Goal: Information Seeking & Learning: Learn about a topic

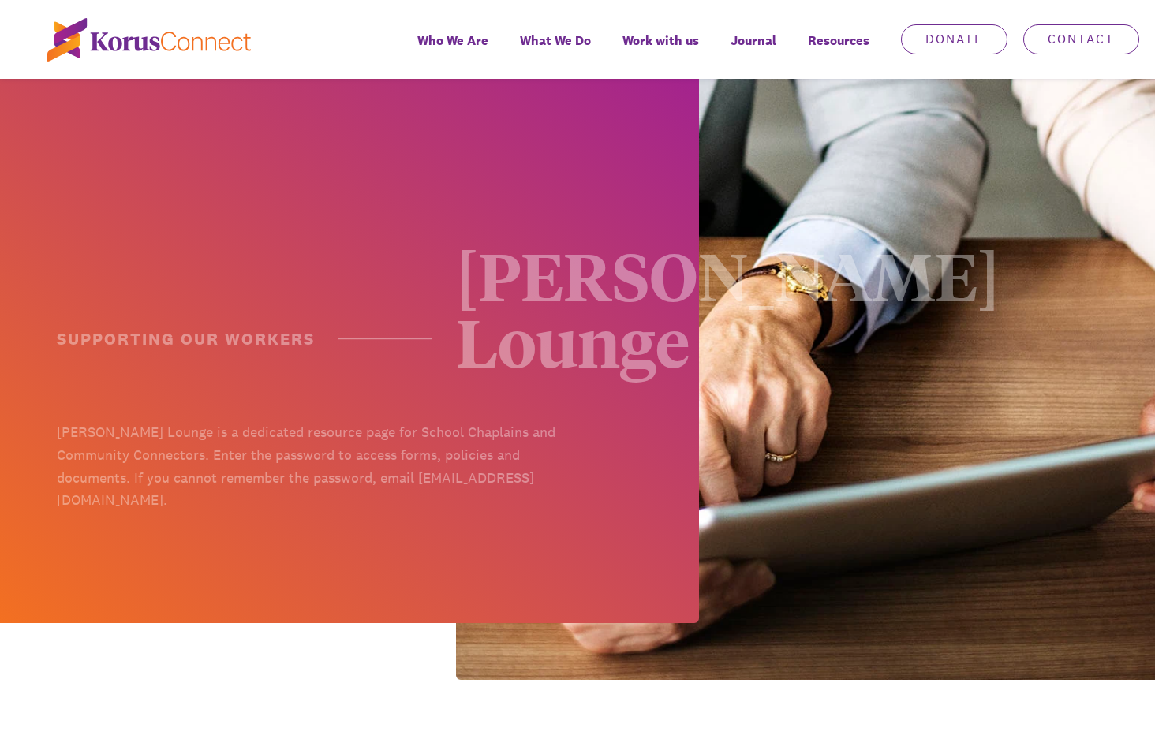
scroll to position [552, 0]
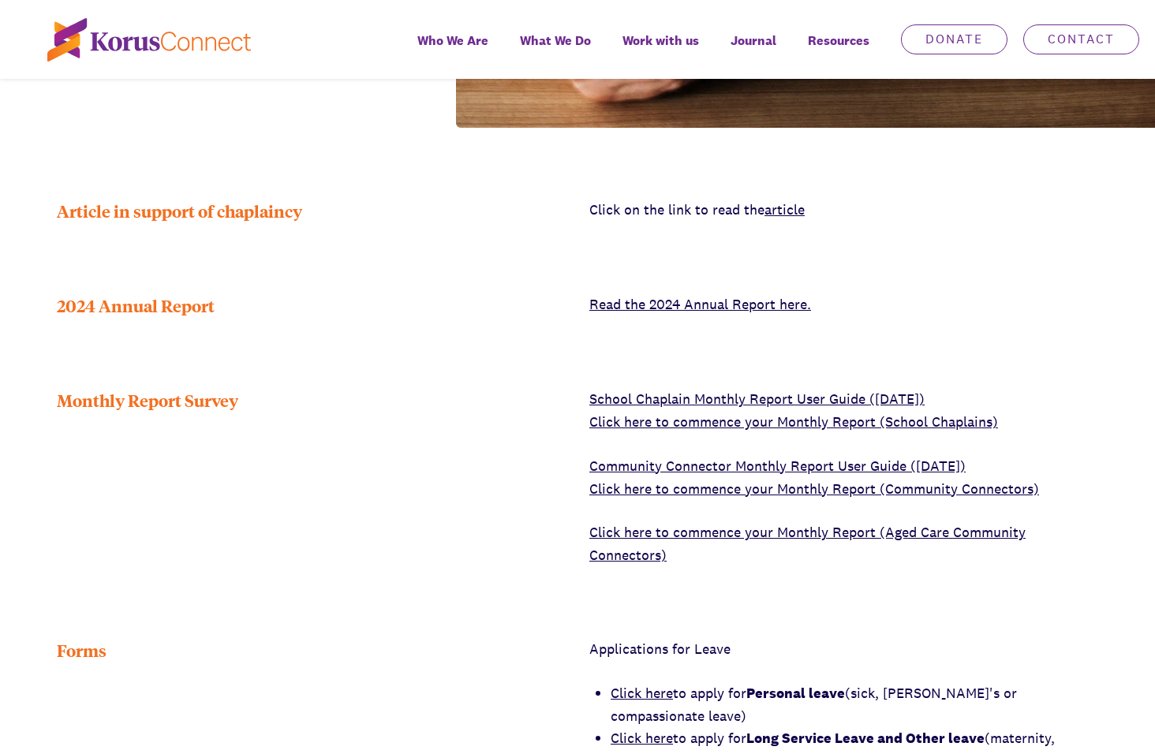
click at [791, 413] on link "Click here to commence your Monthly Report (School Chaplains)" at bounding box center [793, 422] width 409 height 18
click at [790, 413] on link "Click here to commence your Monthly Report (School Chaplains)" at bounding box center [793, 422] width 409 height 18
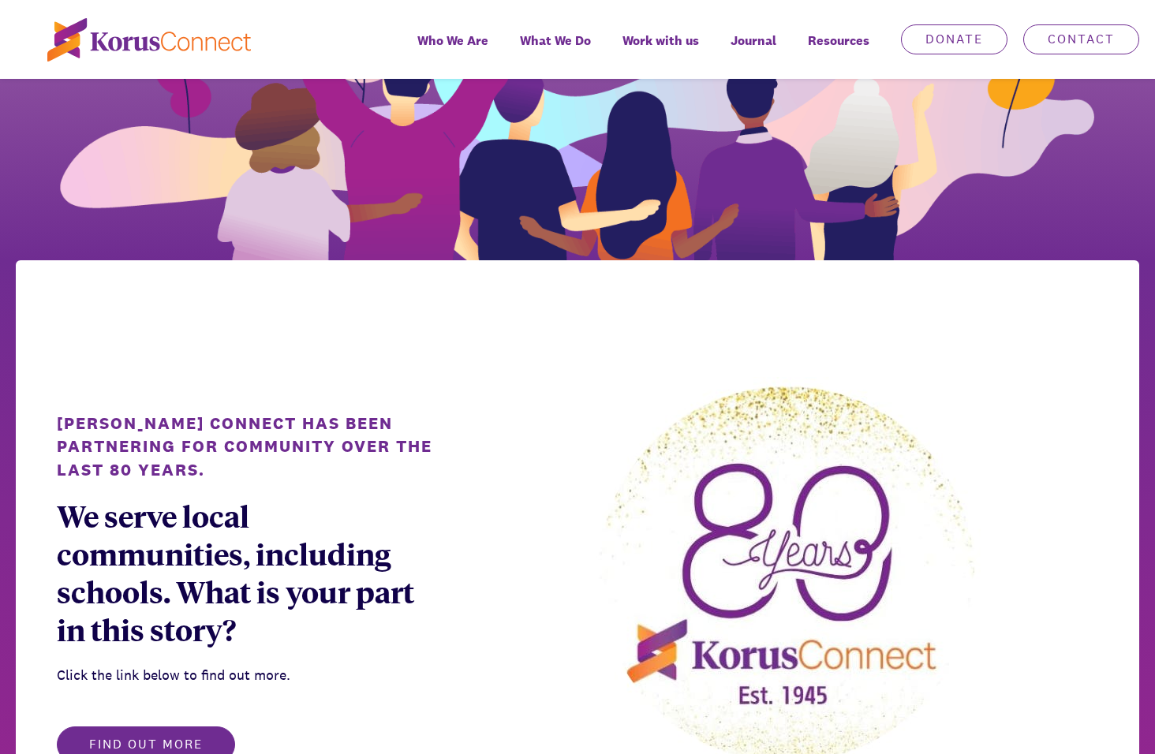
scroll to position [710, 0]
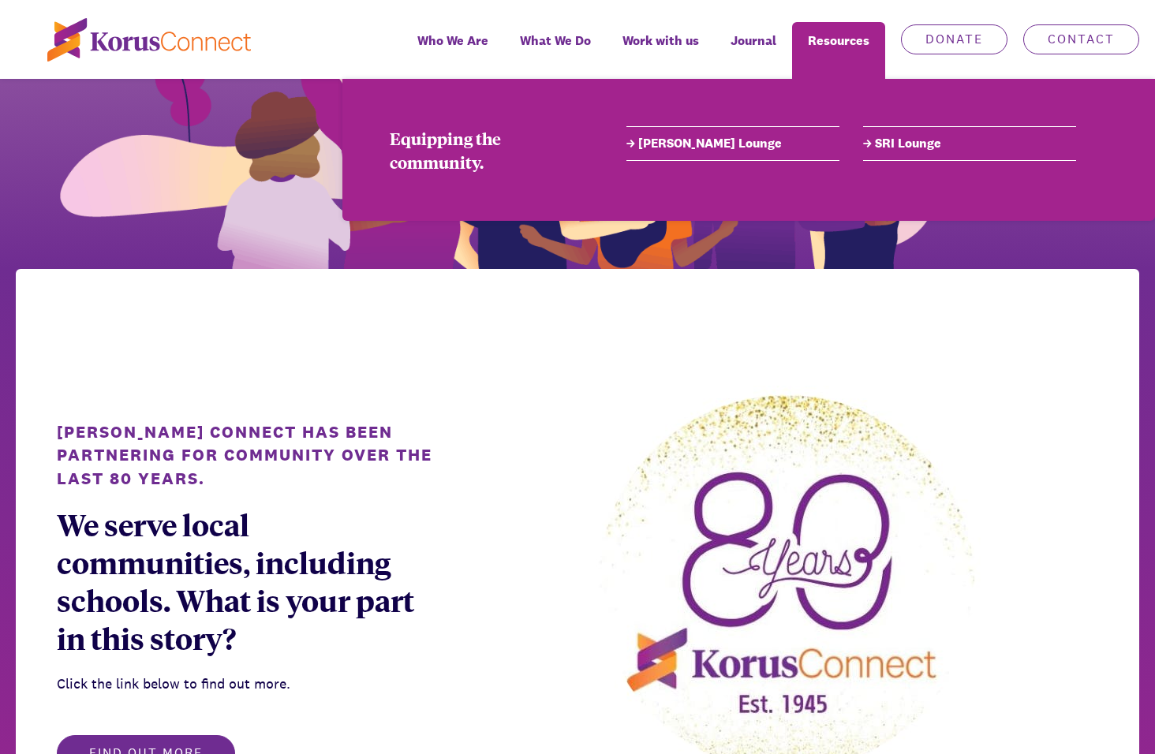
click at [697, 146] on link "[PERSON_NAME] Lounge" at bounding box center [733, 143] width 213 height 19
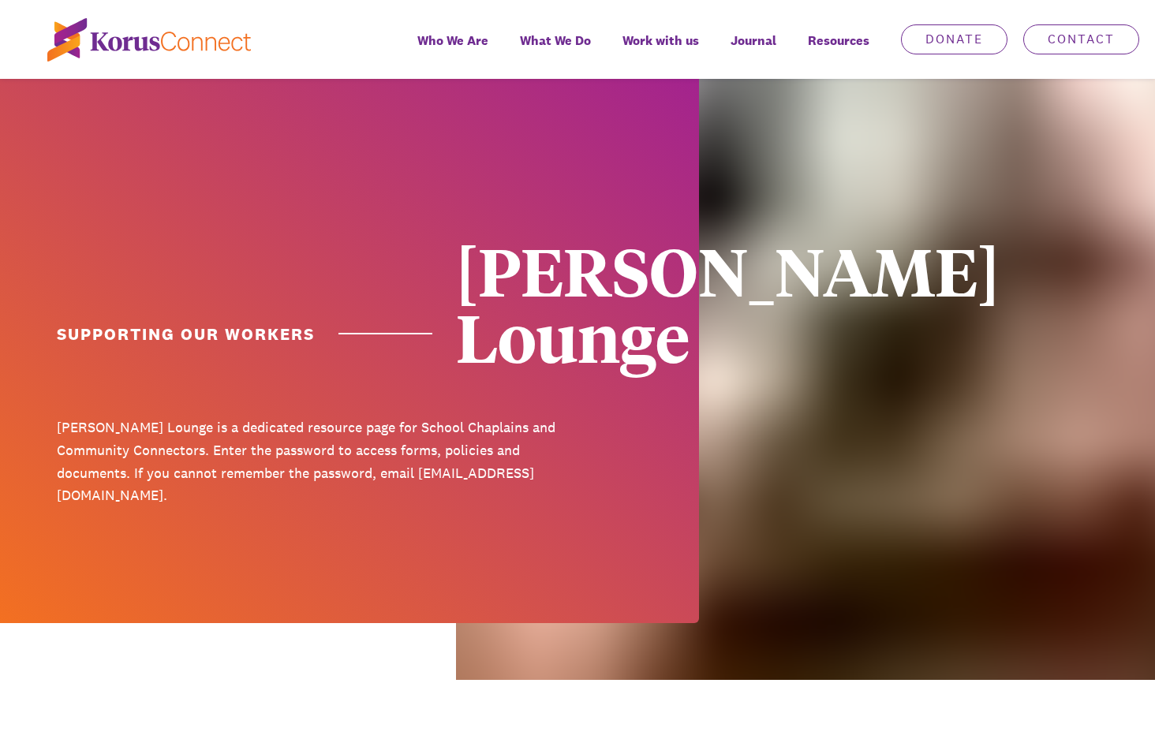
click at [689, 145] on div at bounding box center [349, 351] width 699 height 544
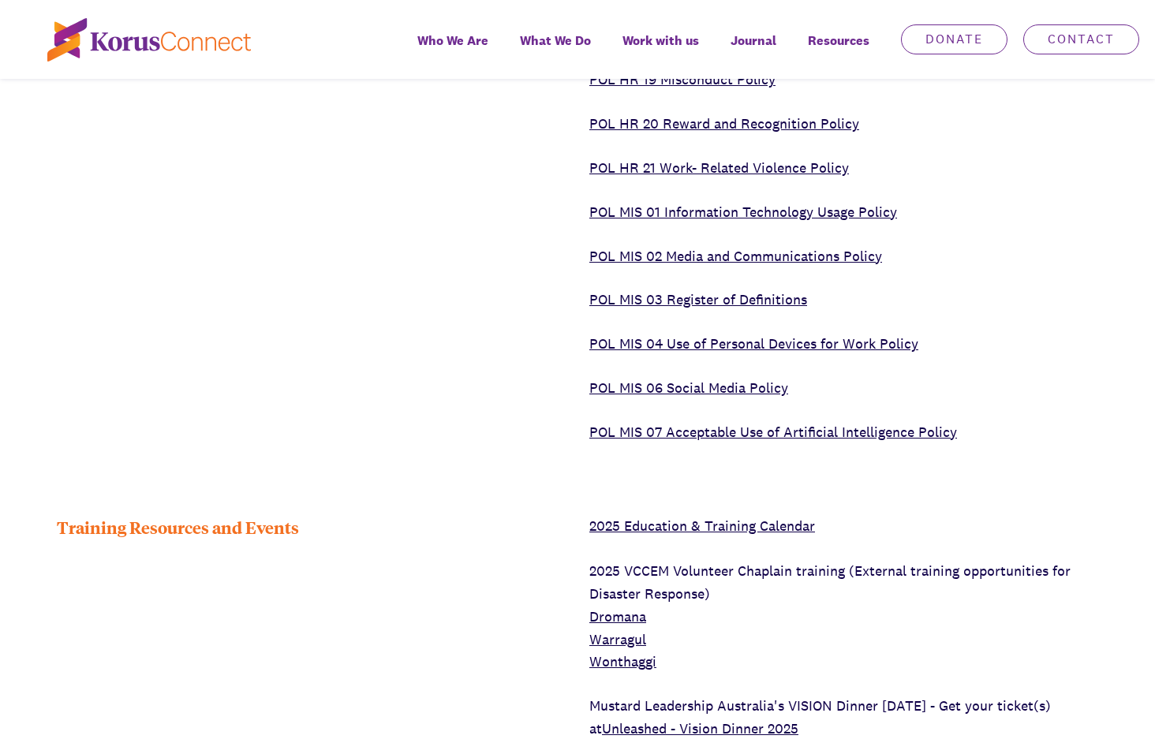
scroll to position [3866, 0]
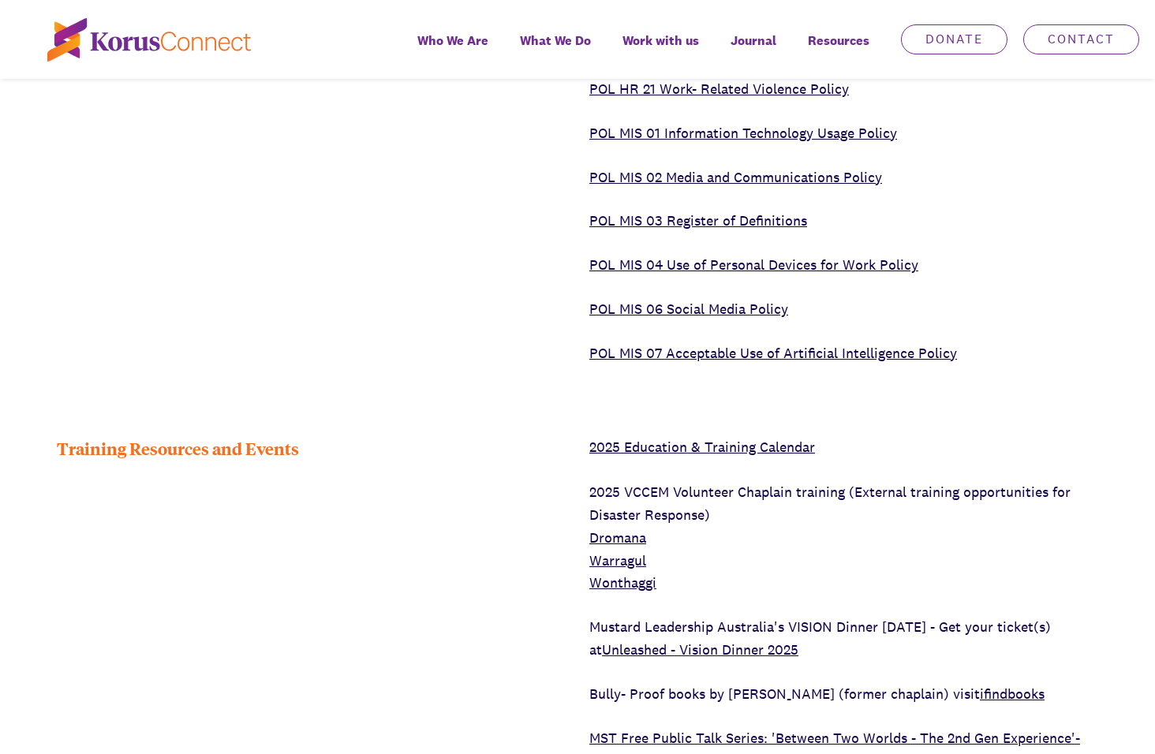
click at [680, 438] on link "2025 Education & Training Calendar" at bounding box center [702, 447] width 226 height 18
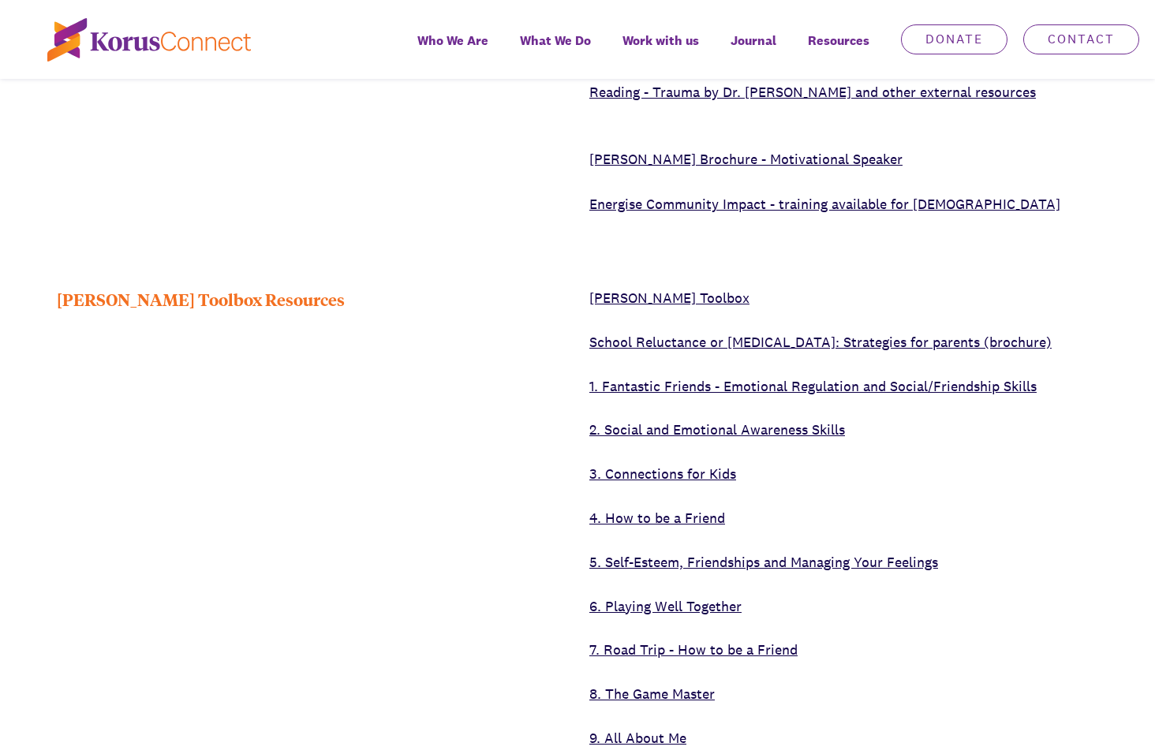
scroll to position [4892, 0]
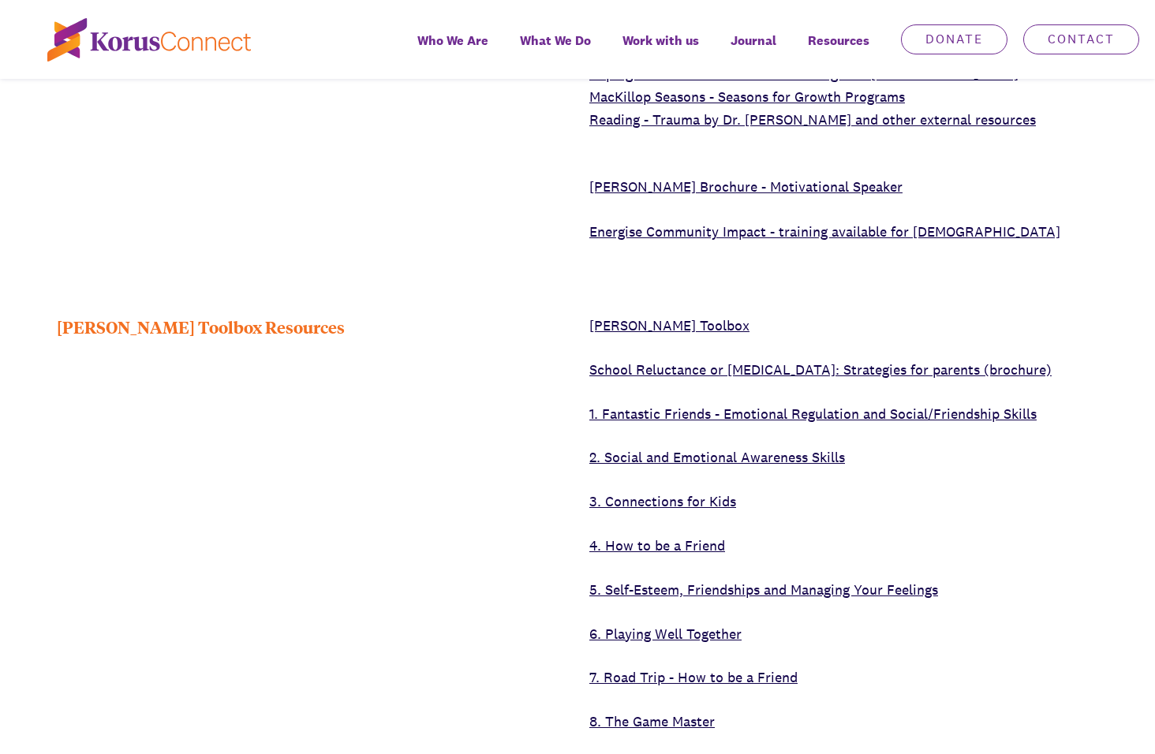
click at [780, 448] on link "2. Social and Emotional Awareness Skills" at bounding box center [717, 457] width 256 height 18
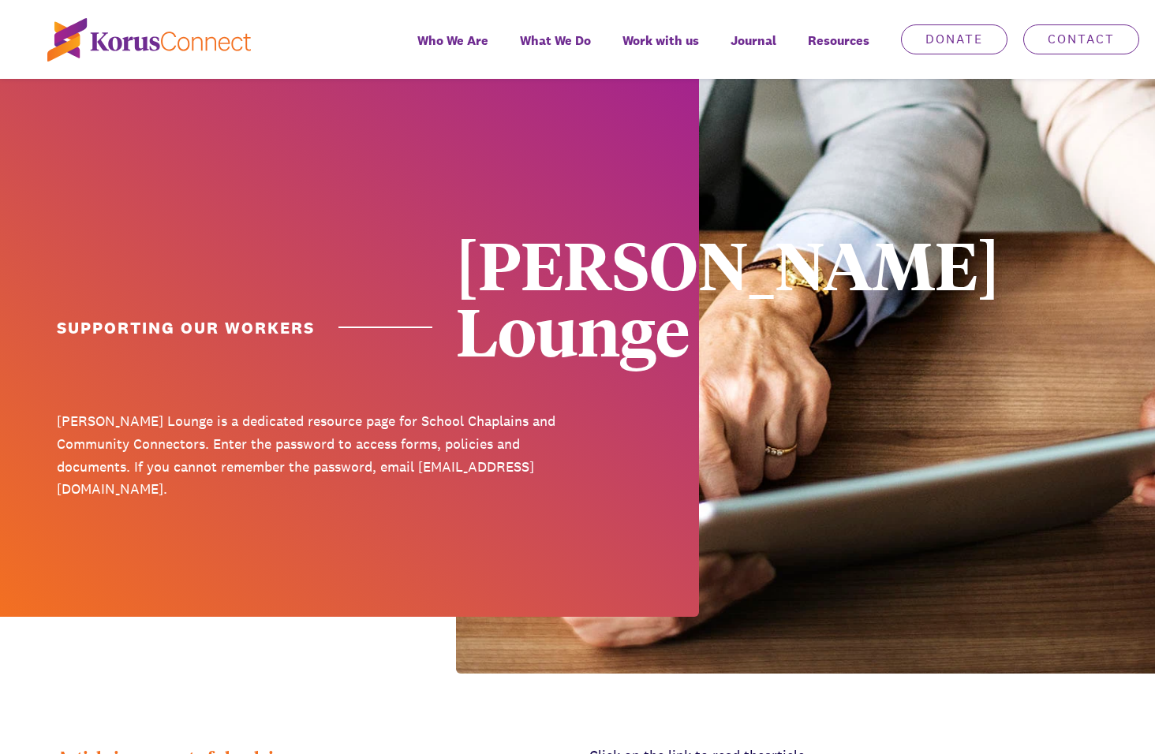
scroll to position [0, 0]
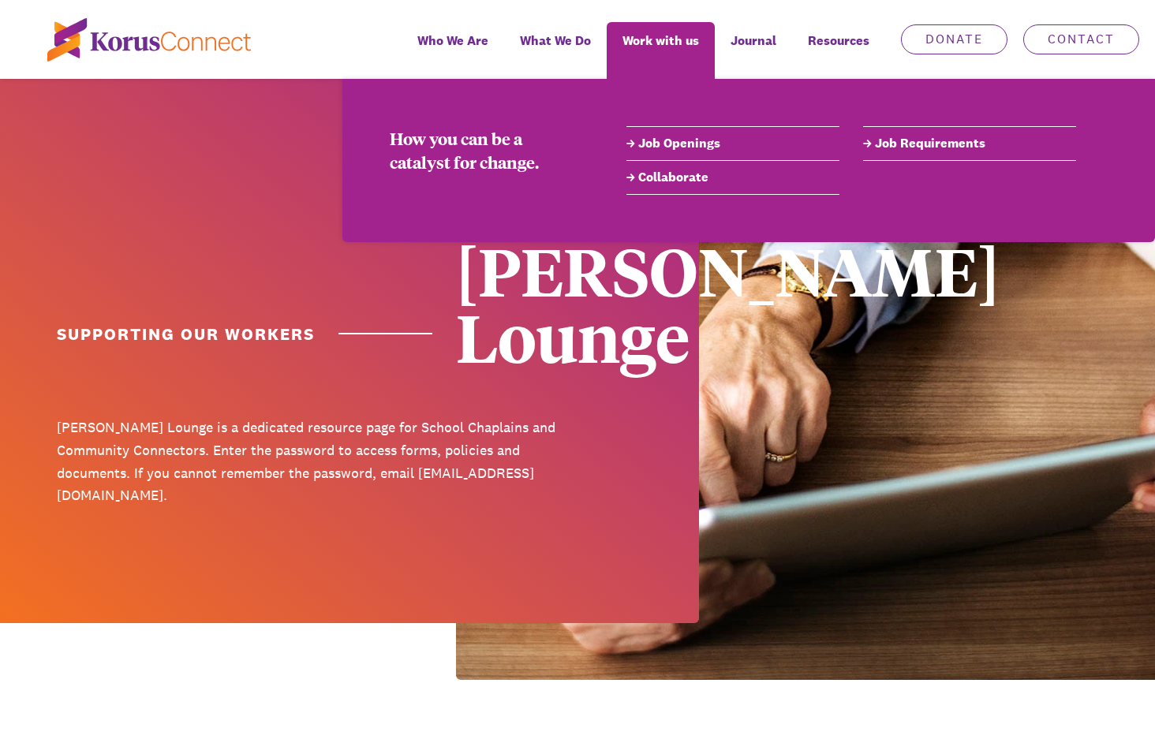
click at [685, 143] on link "Job Openings" at bounding box center [733, 143] width 213 height 19
